Goal: Complete application form: Complete application form

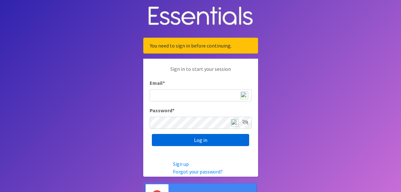
type input "[PERSON_NAME][EMAIL_ADDRESS][DOMAIN_NAME]"
click at [208, 144] on input "Log in" at bounding box center [200, 140] width 97 height 12
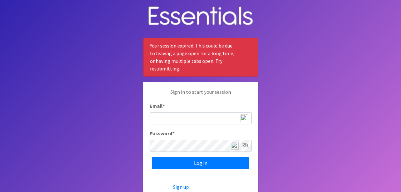
type input "[PERSON_NAME][EMAIL_ADDRESS][DOMAIN_NAME]"
click at [247, 145] on icon at bounding box center [245, 145] width 6 height 5
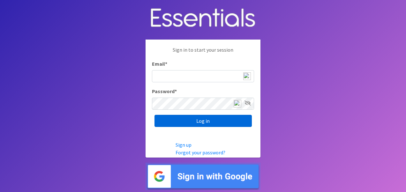
type input "[PERSON_NAME][EMAIL_ADDRESS][DOMAIN_NAME]"
click at [224, 122] on input "Log in" at bounding box center [202, 121] width 97 height 12
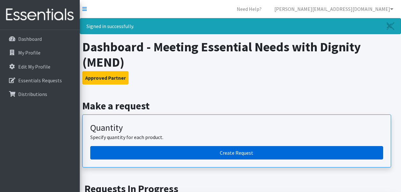
click at [258, 156] on link "Create Request" at bounding box center [236, 152] width 293 height 13
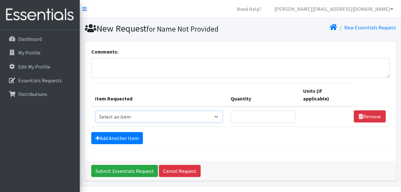
click at [221, 117] on select "Select an item # of Children this order will serve # of Individuals Living in H…" at bounding box center [159, 117] width 128 height 12
click at [41, 88] on link "Distributions" at bounding box center [40, 94] width 75 height 13
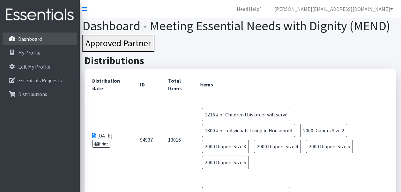
click at [37, 40] on p "Dashboard" at bounding box center [30, 39] width 24 height 6
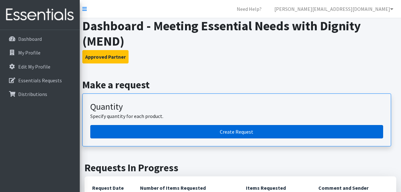
click at [155, 131] on link "Create Request" at bounding box center [236, 131] width 293 height 13
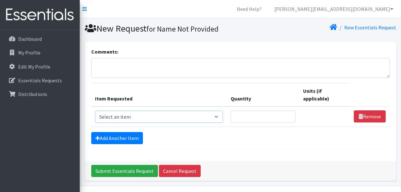
click at [219, 119] on select "Select an item # of Children this order will serve # of Individuals Living in H…" at bounding box center [159, 117] width 128 height 12
select select "13431"
click at [95, 111] on select "Select an item # of Children this order will serve # of Individuals Living in H…" at bounding box center [159, 117] width 128 height 12
click at [279, 116] on input "Quantity" at bounding box center [263, 117] width 65 height 12
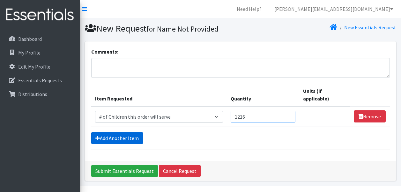
type input "1216"
click at [124, 142] on link "Add Another Item" at bounding box center [117, 138] width 52 height 12
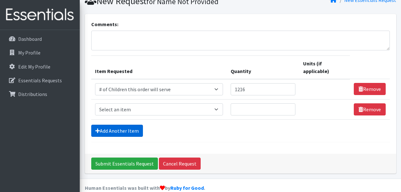
scroll to position [38, 0]
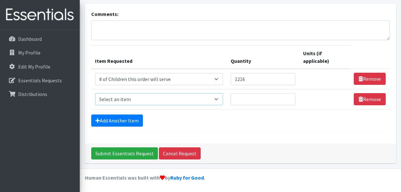
click at [219, 98] on select "Select an item # of Children this order will serve # of Individuals Living in H…" at bounding box center [159, 99] width 128 height 12
select select "6076"
click at [95, 93] on select "Select an item # of Children this order will serve # of Individuals Living in H…" at bounding box center [159, 99] width 128 height 12
click at [258, 101] on input "Quantity" at bounding box center [263, 99] width 65 height 12
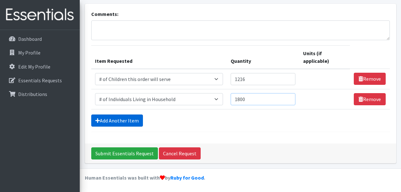
type input "1800"
click at [129, 121] on link "Add Another Item" at bounding box center [117, 120] width 52 height 12
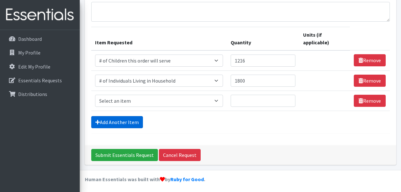
scroll to position [58, 0]
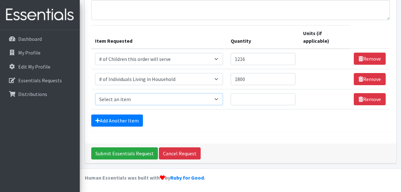
click at [218, 100] on select "Select an item # of Children this order will serve # of Individuals Living in H…" at bounding box center [159, 99] width 128 height 12
select select "1965"
click at [95, 93] on select "Select an item # of Children this order will serve # of Individuals Living in H…" at bounding box center [159, 99] width 128 height 12
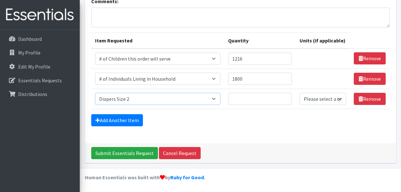
scroll to position [50, 0]
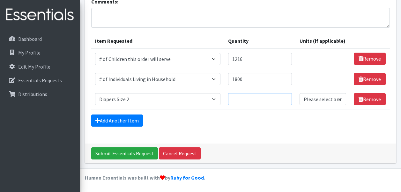
click at [250, 99] on input "Quantity" at bounding box center [260, 99] width 64 height 12
type input "2000"
click at [126, 109] on table "Item Requested Quantity Units (if applicable) Item Requested Select an item # o…" at bounding box center [240, 71] width 299 height 77
click at [123, 122] on link "Add Another Item" at bounding box center [117, 120] width 52 height 12
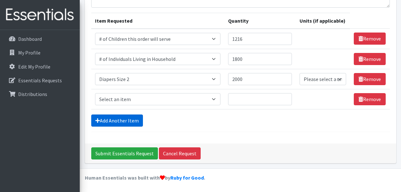
scroll to position [70, 0]
click at [218, 97] on select "Select an item # of Children this order will serve # of Individuals Living in H…" at bounding box center [158, 99] width 126 height 12
select select "1966"
click at [95, 93] on select "Select an item # of Children this order will serve # of Individuals Living in H…" at bounding box center [158, 99] width 126 height 12
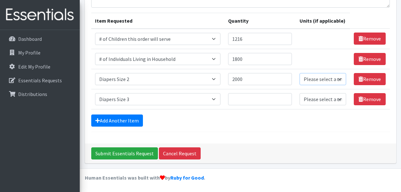
click at [329, 80] on select "Please select a unit units Packs" at bounding box center [322, 79] width 47 height 12
select select
click at [299, 73] on select "Please select a unit units Packs" at bounding box center [322, 79] width 47 height 12
click at [331, 98] on select "Please select a unit units Packs" at bounding box center [322, 99] width 47 height 12
select select
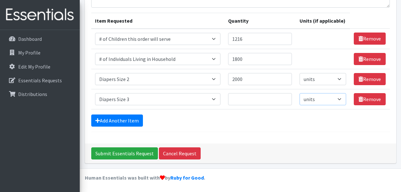
click at [299, 93] on select "Please select a unit units Packs" at bounding box center [322, 99] width 47 height 12
click at [246, 95] on input "Quantity" at bounding box center [260, 99] width 64 height 12
type input "2000"
click at [125, 119] on link "Add Another Item" at bounding box center [117, 120] width 52 height 12
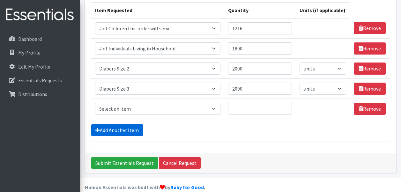
scroll to position [90, 0]
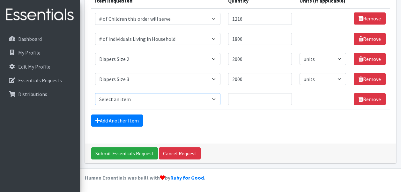
click at [212, 96] on select "Select an item # of Children this order will serve # of Individuals Living in H…" at bounding box center [158, 99] width 126 height 12
select select "1967"
click at [95, 93] on select "Select an item # of Children this order will serve # of Individuals Living in H…" at bounding box center [158, 99] width 126 height 12
type input "200"
select select "-1"
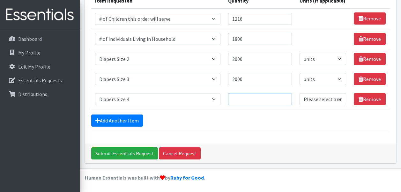
click at [273, 98] on input "Quantity" at bounding box center [260, 99] width 64 height 12
type input "2000"
click at [335, 99] on select "Please select a unit units Packs" at bounding box center [322, 99] width 47 height 12
select select
click at [299, 93] on select "Please select a unit units Packs" at bounding box center [322, 99] width 47 height 12
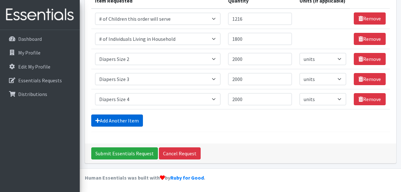
click at [131, 124] on link "Add Another Item" at bounding box center [117, 120] width 52 height 12
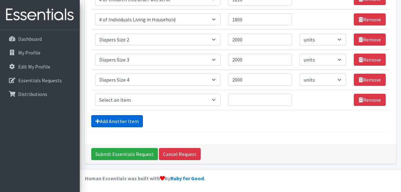
scroll to position [110, 0]
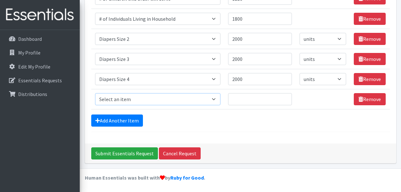
click at [168, 100] on select "Select an item # of Children this order will serve # of Individuals Living in H…" at bounding box center [158, 99] width 126 height 12
select select "1968"
click at [95, 93] on select "Select an item # of Children this order will serve # of Individuals Living in H…" at bounding box center [158, 99] width 126 height 12
type input "2000"
select select "-1"
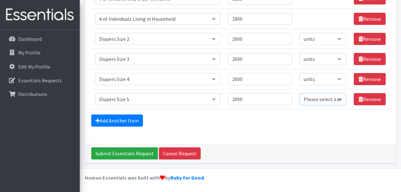
select select
click at [129, 119] on link "Add Another Item" at bounding box center [117, 120] width 52 height 12
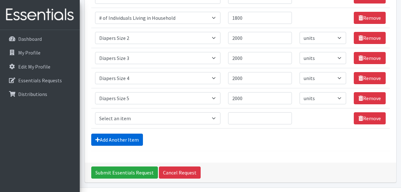
scroll to position [130, 0]
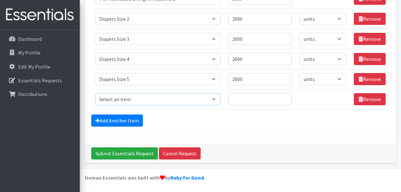
click at [217, 99] on select "Select an item # of Children this order will serve # of Individuals Living in H…" at bounding box center [158, 99] width 126 height 12
select select "1929"
click at [95, 93] on select "Select an item # of Children this order will serve # of Individuals Living in H…" at bounding box center [158, 99] width 126 height 12
click at [256, 96] on input "Quantity" at bounding box center [260, 99] width 64 height 12
type input "0"
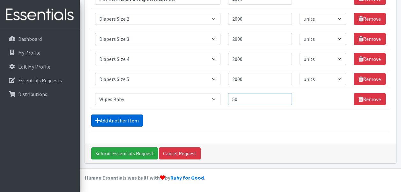
type input "50"
click at [124, 117] on link "Add Another Item" at bounding box center [117, 120] width 52 height 12
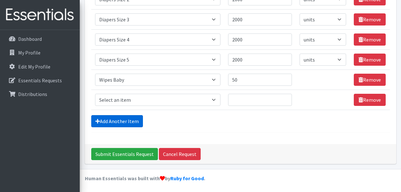
scroll to position [151, 0]
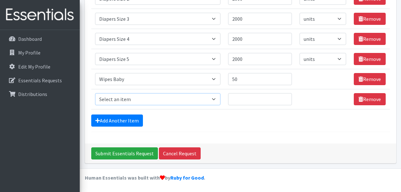
click at [214, 100] on select "Select an item # of Children this order will serve # of Individuals Living in H…" at bounding box center [158, 99] width 126 height 12
select select "6264"
click at [95, 93] on select "Select an item # of Children this order will serve # of Individuals Living in H…" at bounding box center [158, 99] width 126 height 12
click at [252, 96] on input "Quantity" at bounding box center [260, 99] width 64 height 12
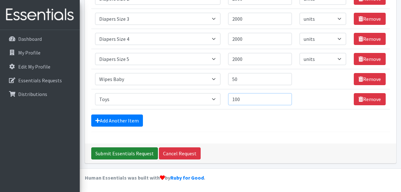
type input "100"
click at [127, 153] on input "Submit Essentials Request" at bounding box center [124, 153] width 67 height 12
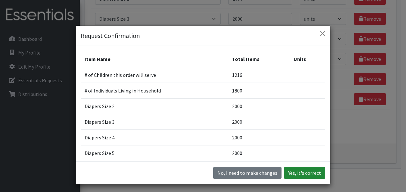
click at [300, 175] on button "Yes, it's correct" at bounding box center [304, 173] width 41 height 12
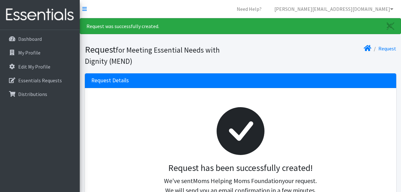
click at [144, 128] on div at bounding box center [240, 131] width 288 height 63
click at [135, 10] on nav "Need Help? [PERSON_NAME][EMAIL_ADDRESS][DOMAIN_NAME] My Co-Workers My Profile L…" at bounding box center [240, 9] width 321 height 18
